Goal: Transaction & Acquisition: Purchase product/service

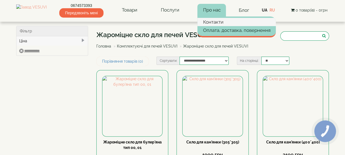
click at [215, 21] on link "Контакти" at bounding box center [236, 22] width 78 height 8
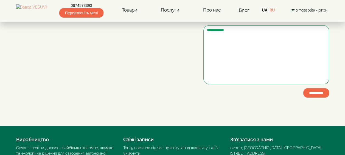
scroll to position [110, 0]
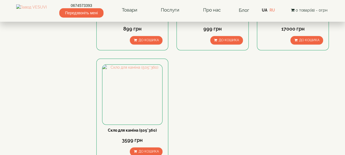
scroll to position [247, 0]
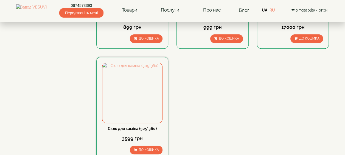
click at [126, 128] on link "Скло для каміна (505*360)" at bounding box center [132, 128] width 49 height 4
